Goal: Task Accomplishment & Management: Use online tool/utility

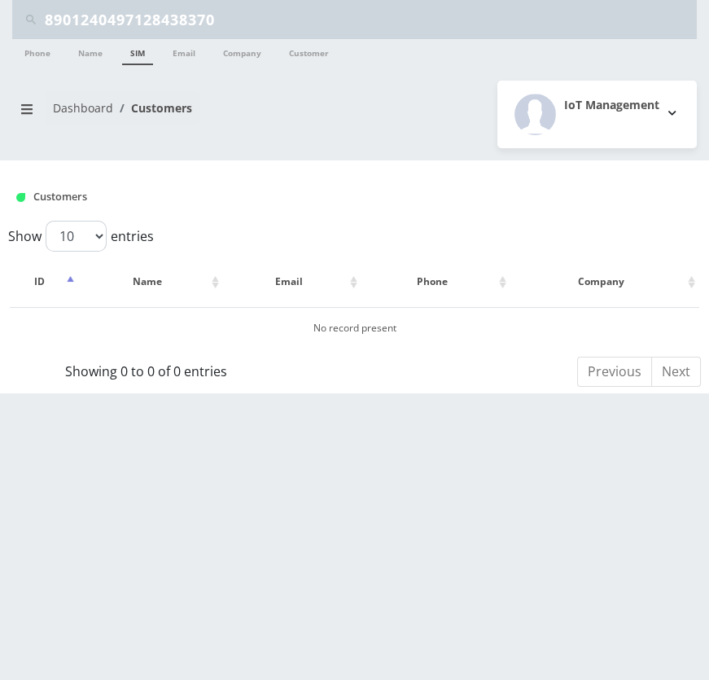
click at [338, 28] on input "8901240497128438370" at bounding box center [369, 19] width 648 height 31
paste input "714"
type input "8901240497128471470"
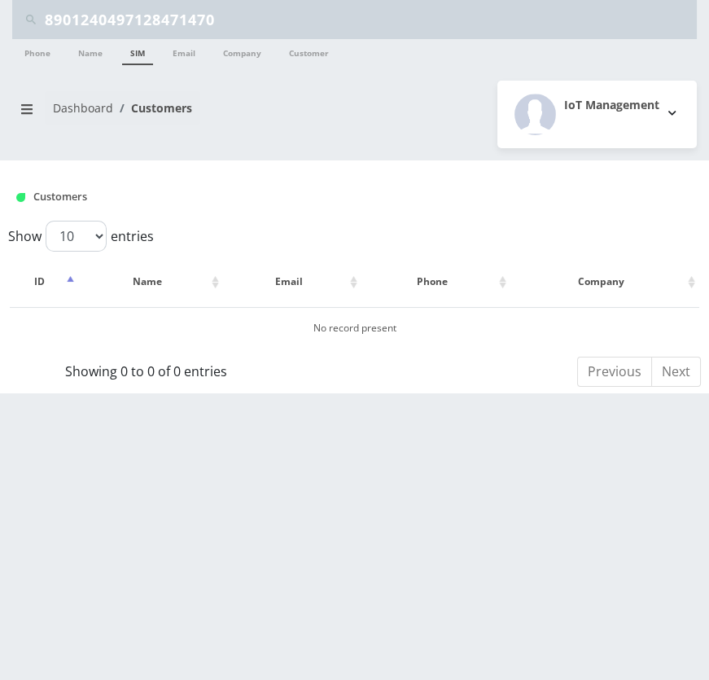
click at [130, 52] on link "SIM" at bounding box center [137, 52] width 31 height 26
click at [256, 22] on input "8901240497128471470" at bounding box center [369, 19] width 648 height 31
paste input "88"
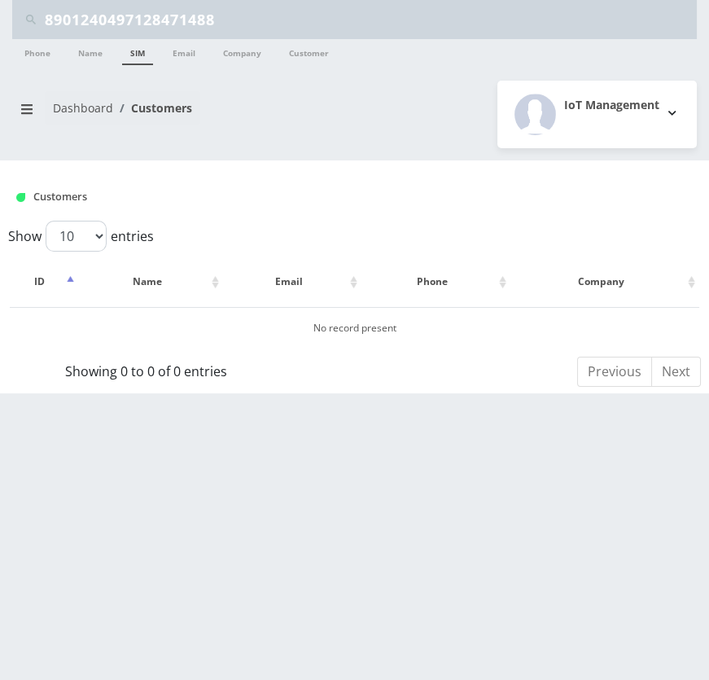
type input "8901240497128471488"
click at [145, 50] on link "SIM" at bounding box center [137, 52] width 31 height 26
click at [231, 21] on input "8901240497128471488" at bounding box center [369, 19] width 648 height 31
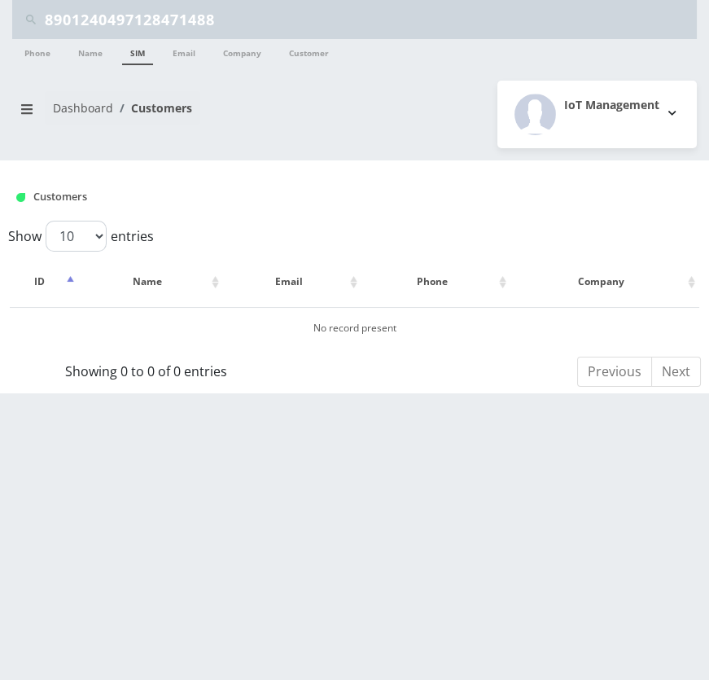
paste input "62"
type input "8901240497128471462"
click at [144, 50] on link "SIM" at bounding box center [137, 52] width 31 height 26
click at [268, 14] on input "8901240497128471462" at bounding box center [369, 19] width 648 height 31
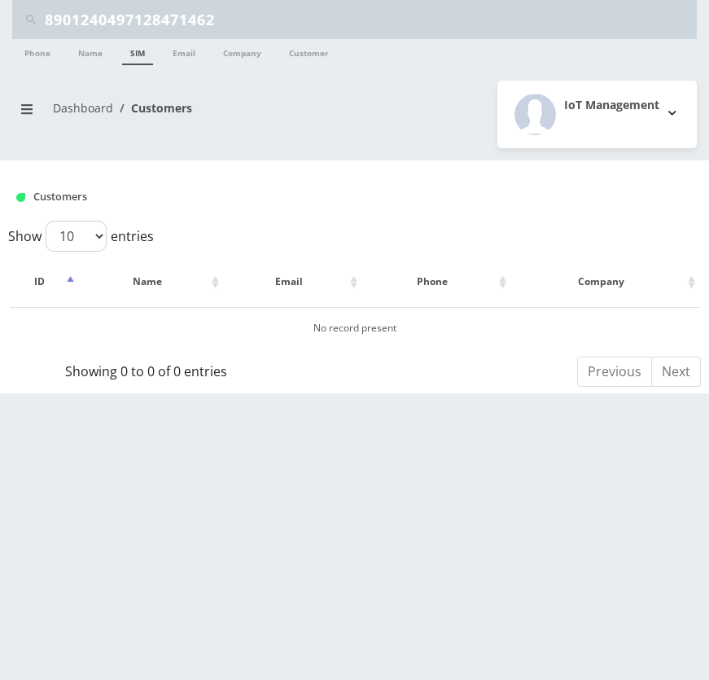
paste input "314"
type input "8901240497128471314"
click at [141, 50] on link "SIM" at bounding box center [137, 52] width 31 height 26
click at [368, 29] on input "8901240497128471314" at bounding box center [369, 19] width 648 height 31
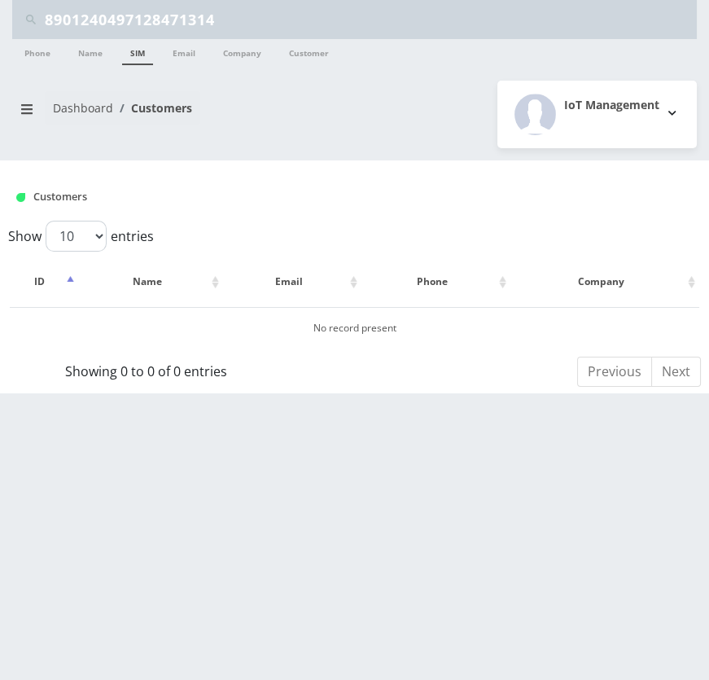
click at [368, 29] on input "8901240497128471314" at bounding box center [369, 19] width 648 height 31
paste input "06"
type input "8901240497128471306"
click at [146, 51] on link "SIM" at bounding box center [137, 52] width 31 height 26
click at [231, 22] on input "8901240497128471306" at bounding box center [369, 19] width 648 height 31
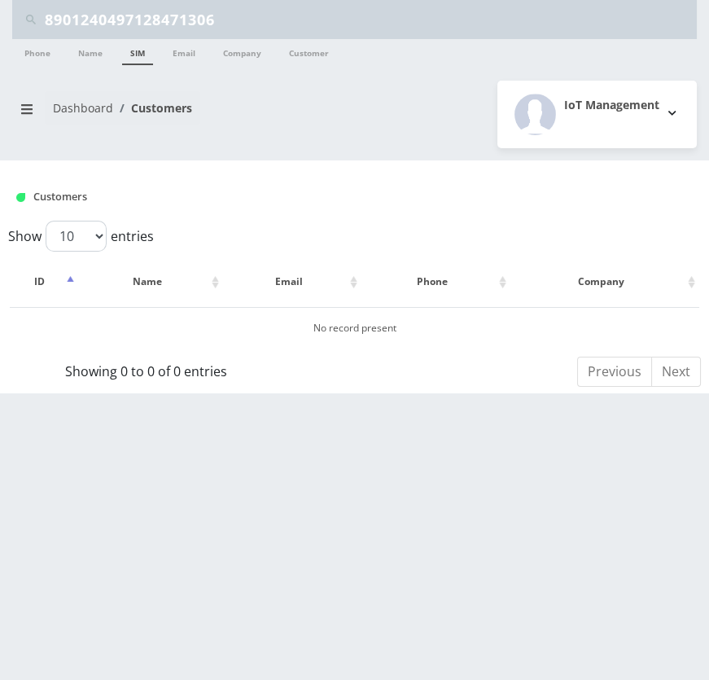
click at [231, 22] on input "8901240497128471306" at bounding box center [369, 19] width 648 height 31
paste input "22"
type input "8901240497128471322"
click at [141, 54] on link "SIM" at bounding box center [137, 52] width 31 height 26
click at [301, 32] on input "8901240497128471322" at bounding box center [369, 19] width 648 height 31
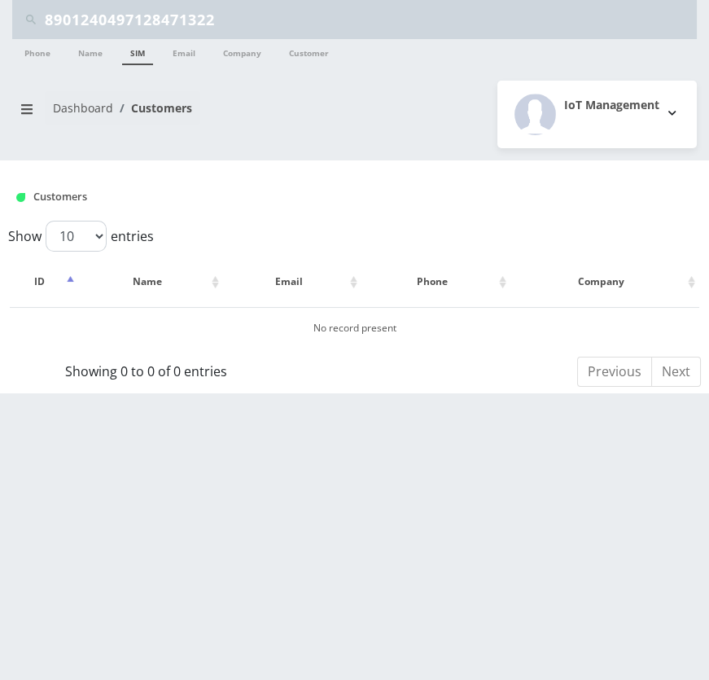
click at [301, 32] on input "8901240497128471322" at bounding box center [369, 19] width 648 height 31
paste input "2634"
type input "8901240497128426342"
click at [149, 57] on link "SIM" at bounding box center [137, 52] width 31 height 26
